Goal: Navigation & Orientation: Find specific page/section

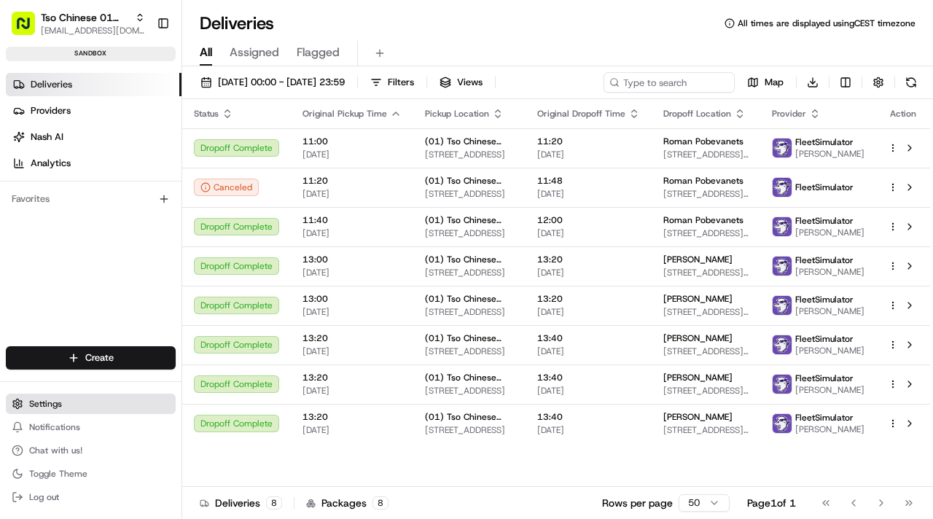
click at [77, 407] on button "Settings" at bounding box center [91, 403] width 170 height 20
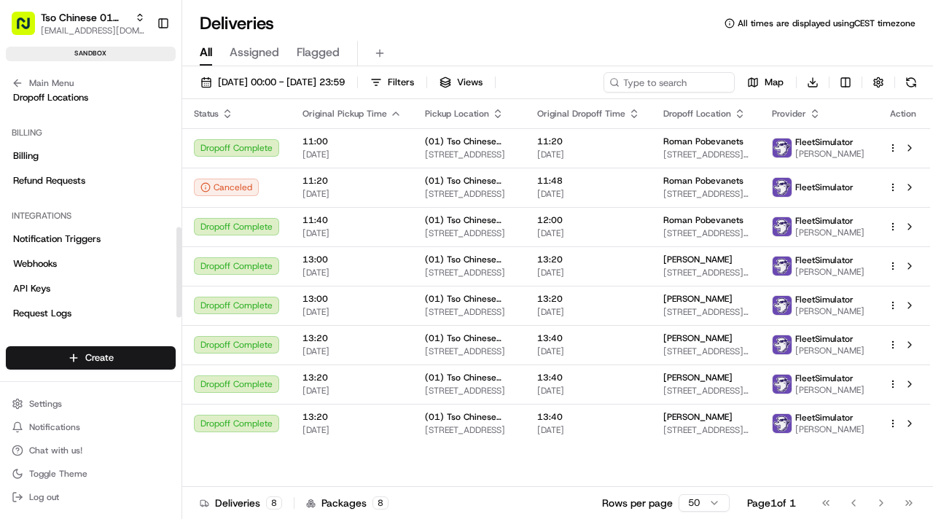
scroll to position [337, 0]
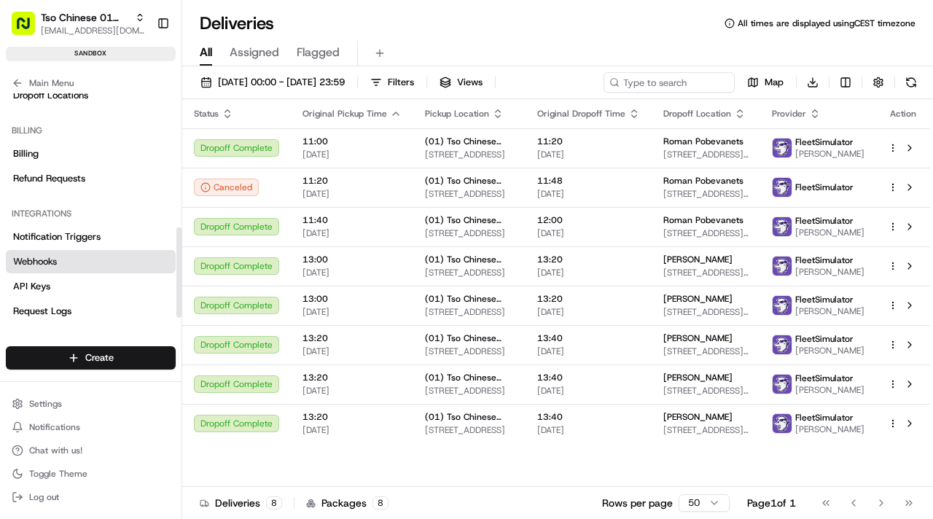
click at [72, 256] on link "Webhooks" at bounding box center [91, 261] width 170 height 23
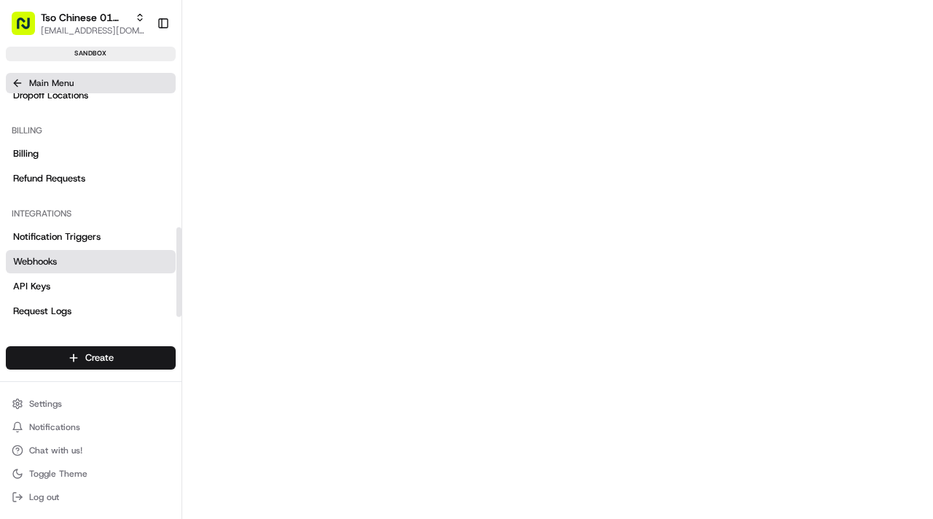
click at [62, 85] on span "Main Menu" at bounding box center [51, 83] width 44 height 12
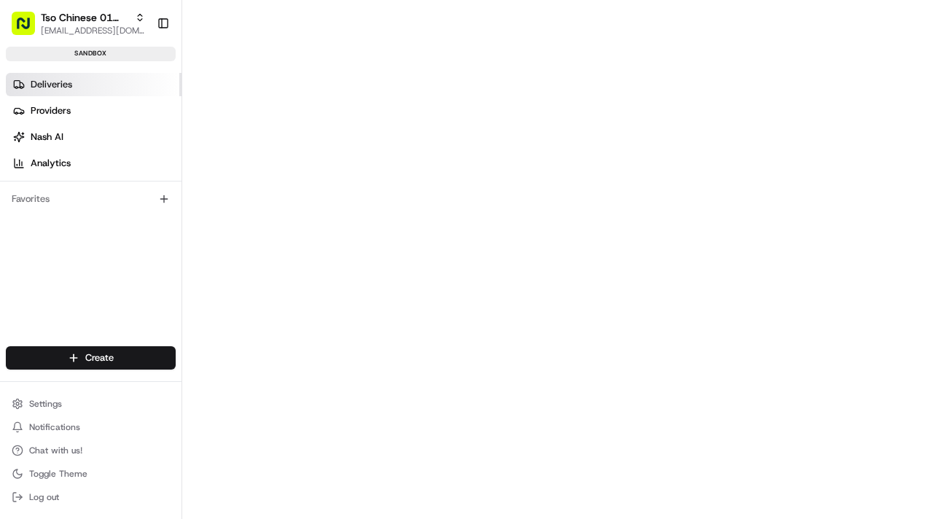
click at [82, 87] on link "Deliveries" at bounding box center [94, 84] width 176 height 23
